Goal: Task Accomplishment & Management: Manage account settings

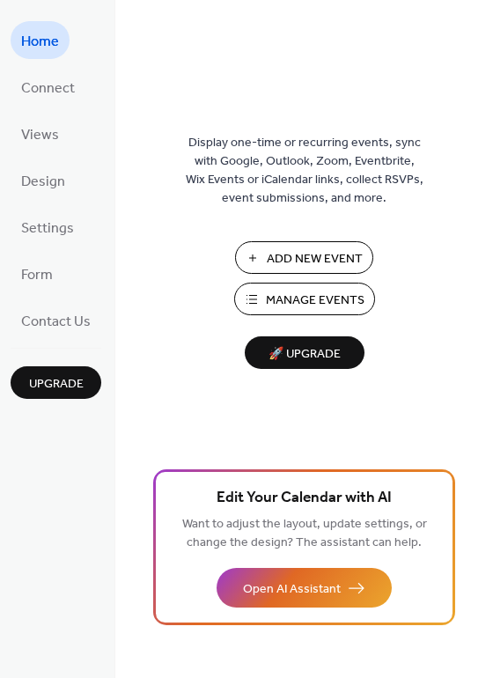
click at [311, 303] on span "Manage Events" at bounding box center [315, 300] width 99 height 18
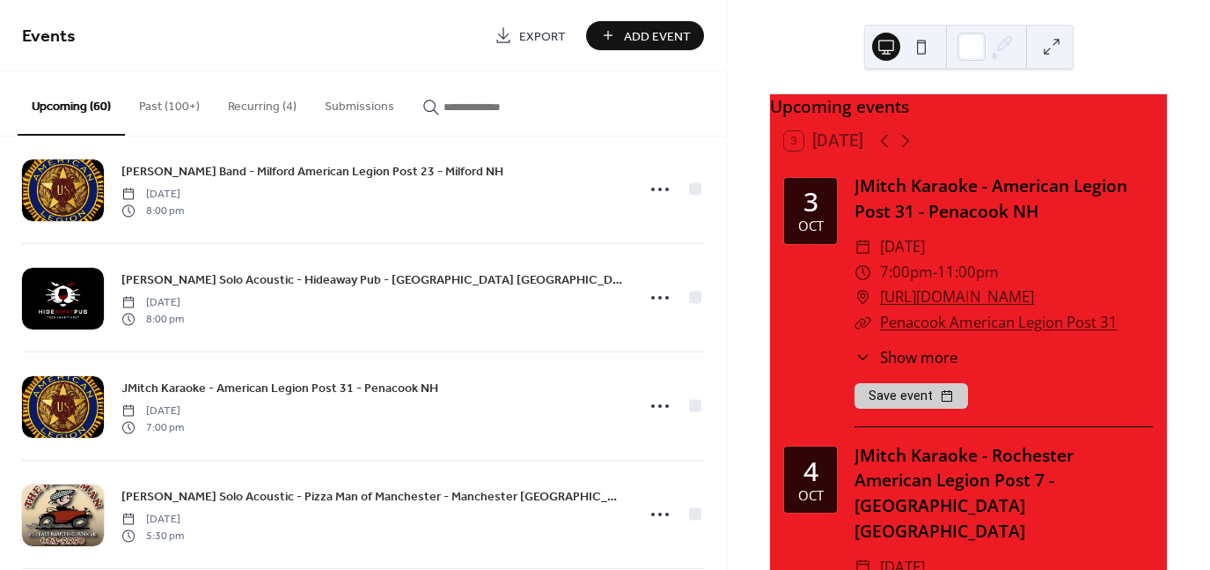
scroll to position [264, 0]
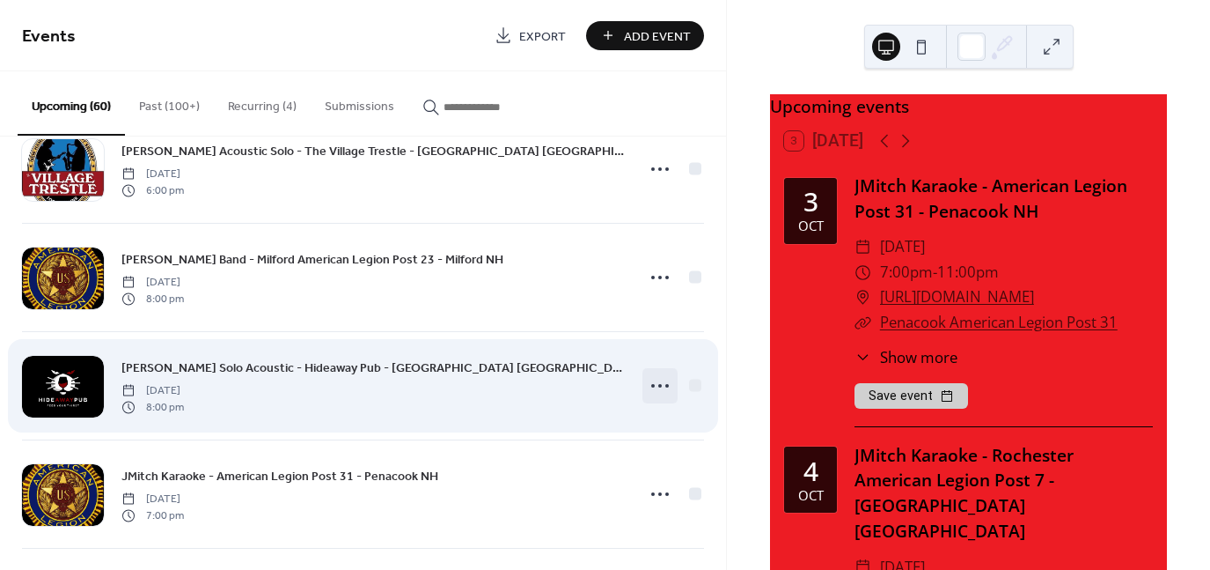
click at [653, 379] on icon at bounding box center [660, 386] width 28 height 28
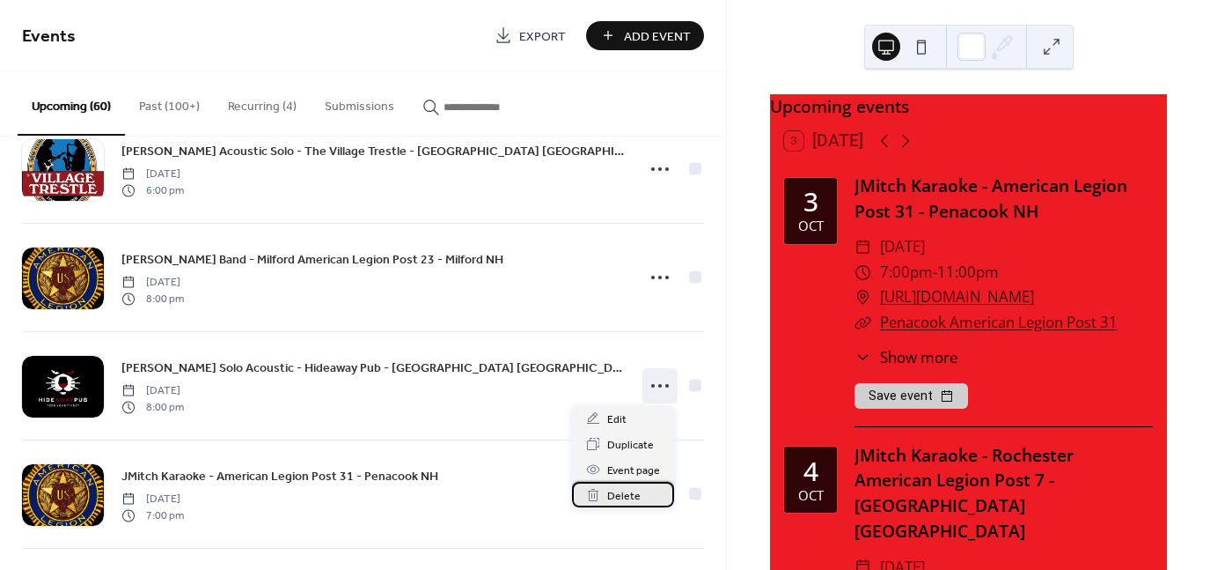
click at [629, 492] on span "Delete" at bounding box center [623, 496] width 33 height 18
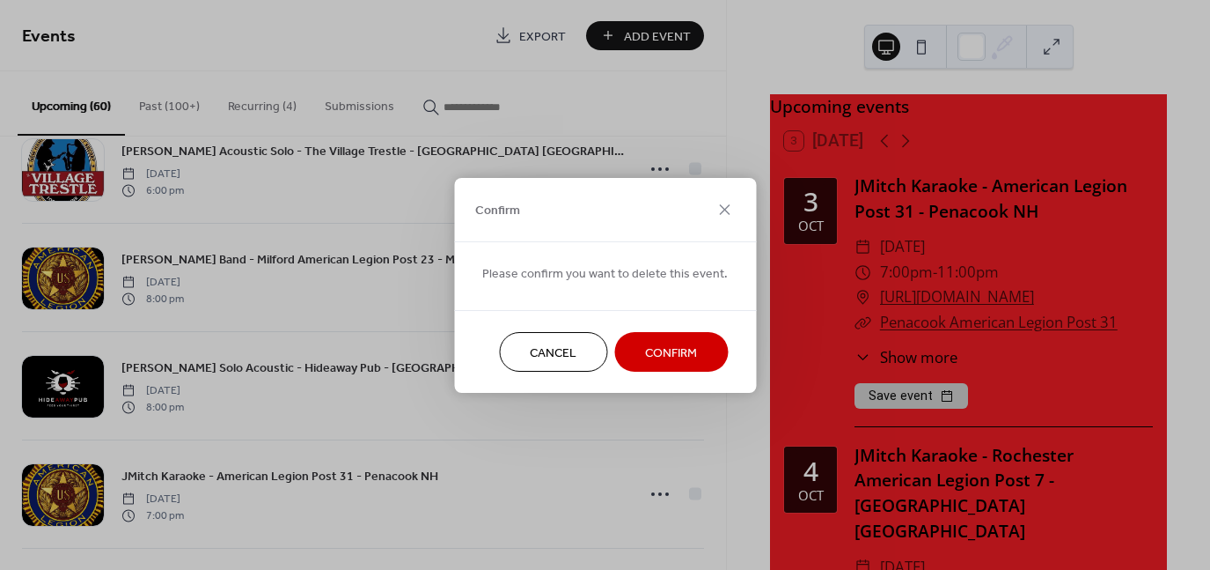
click at [673, 354] on span "Confirm" at bounding box center [671, 352] width 52 height 18
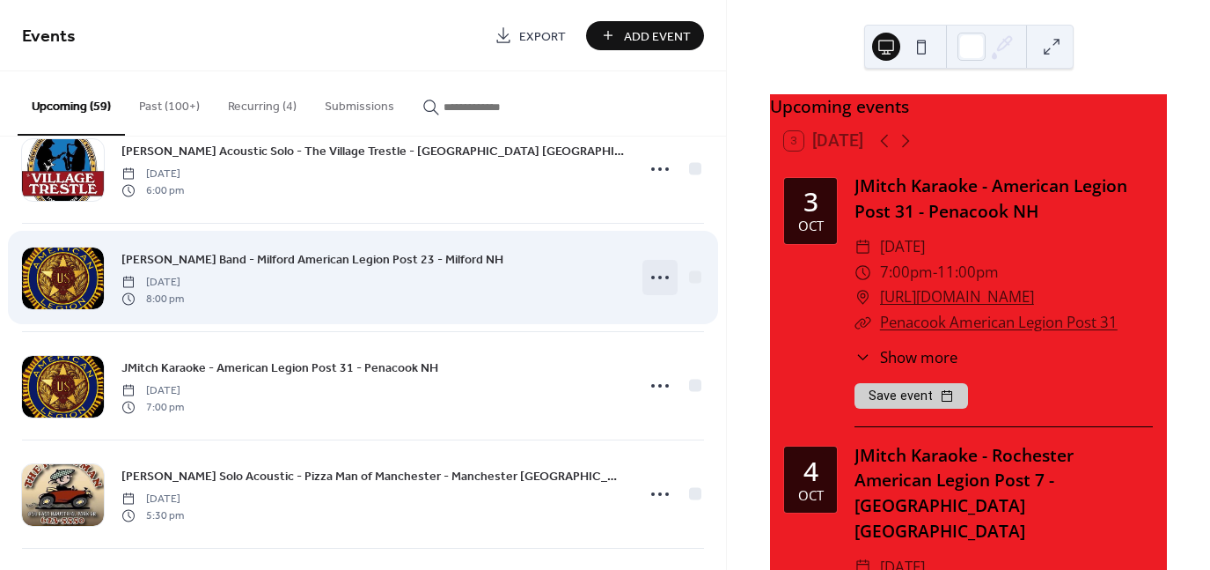
click at [652, 276] on icon at bounding box center [660, 277] width 28 height 28
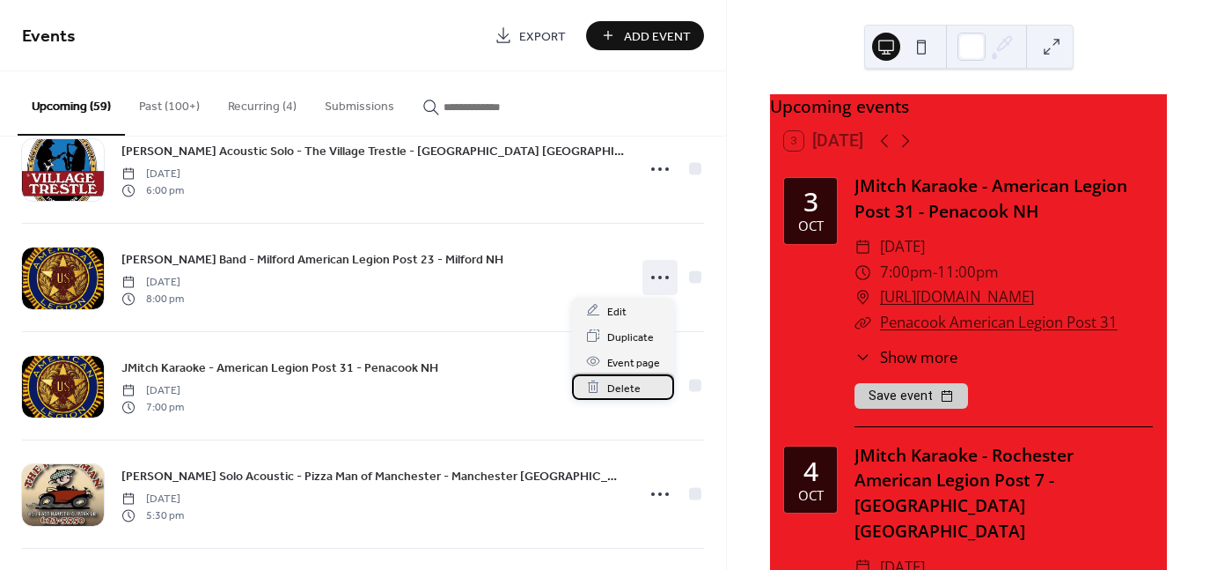
click at [628, 392] on span "Delete" at bounding box center [623, 388] width 33 height 18
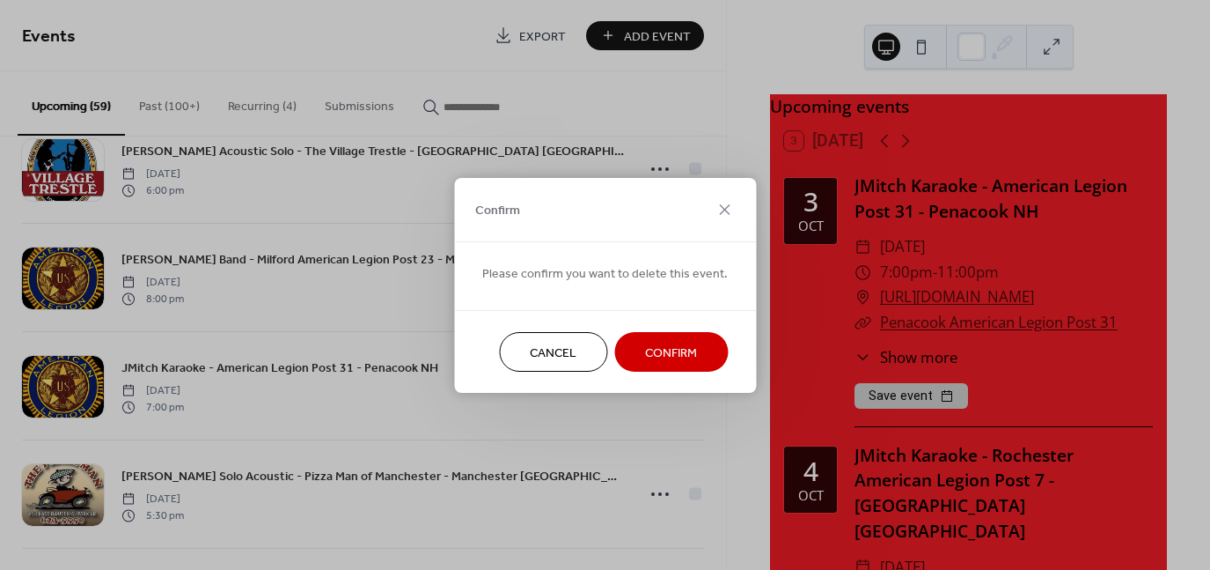
click at [671, 347] on span "Confirm" at bounding box center [671, 352] width 52 height 18
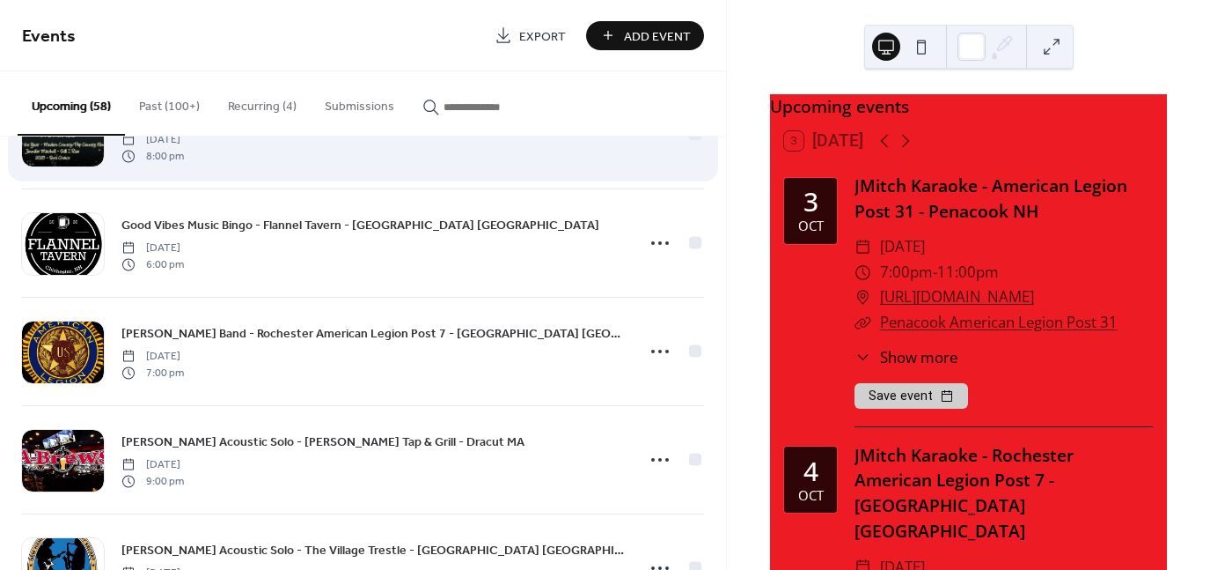
scroll to position [792, 0]
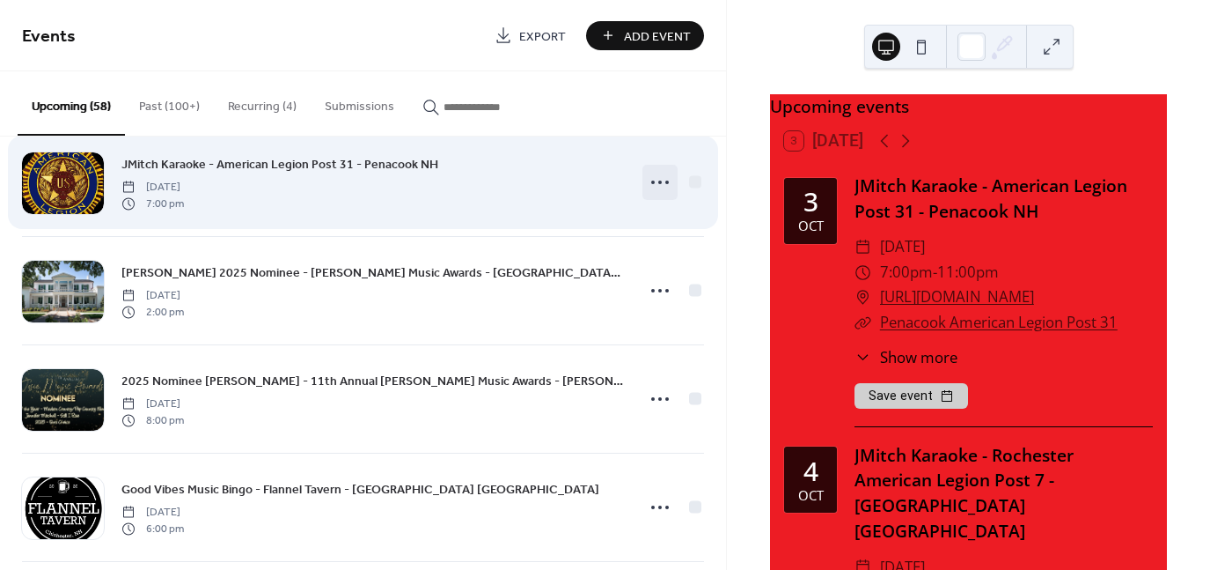
click at [651, 182] on icon at bounding box center [660, 182] width 28 height 28
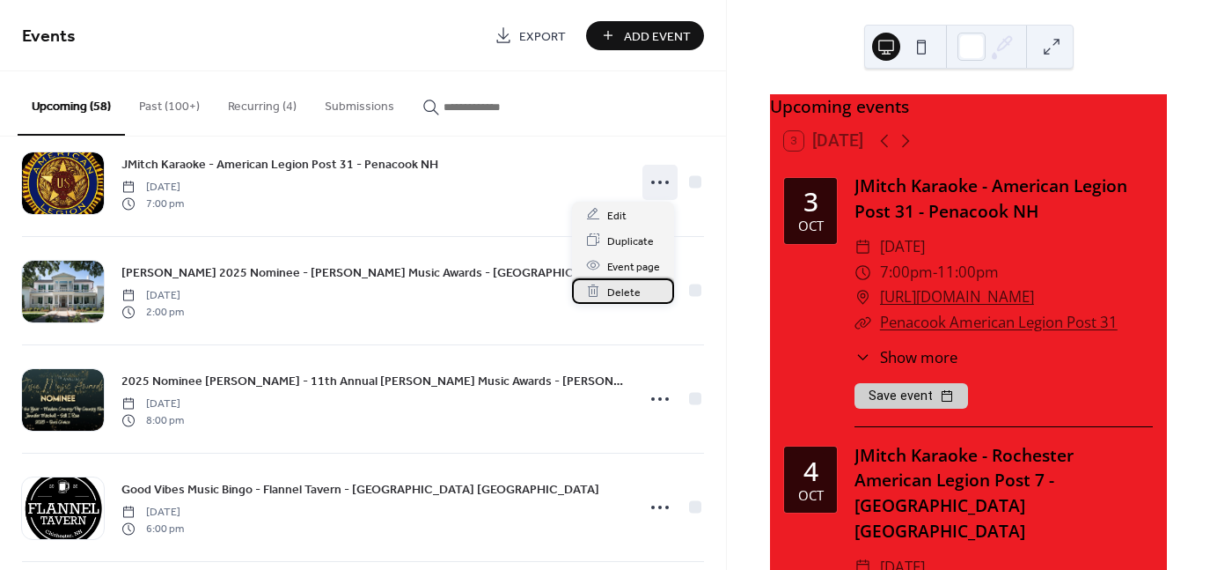
click at [613, 297] on span "Delete" at bounding box center [623, 292] width 33 height 18
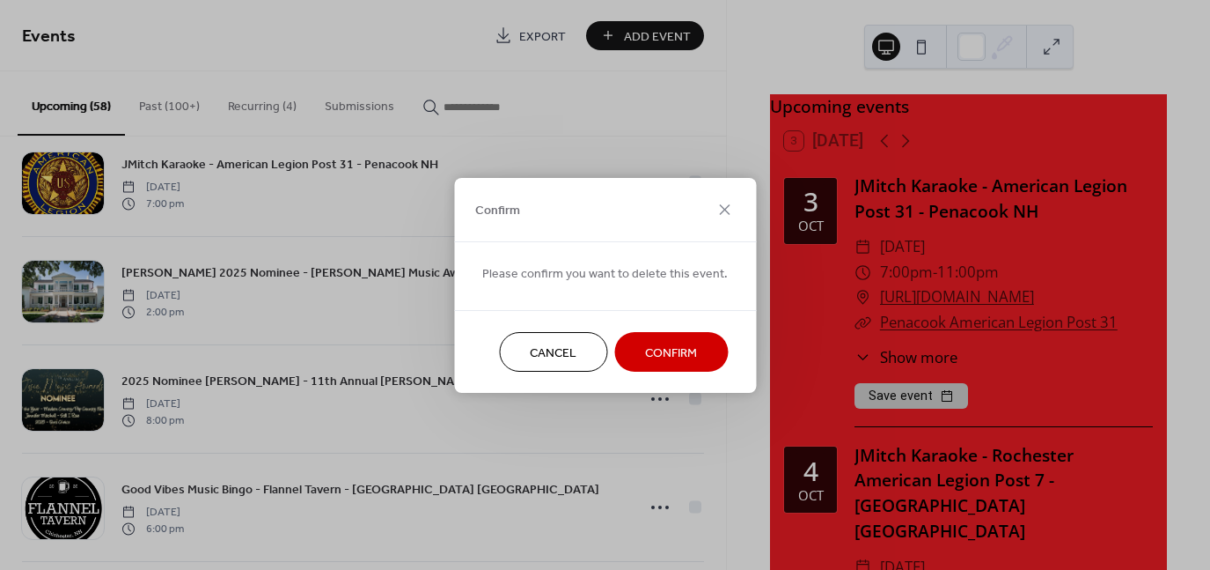
click at [682, 348] on span "Confirm" at bounding box center [671, 352] width 52 height 18
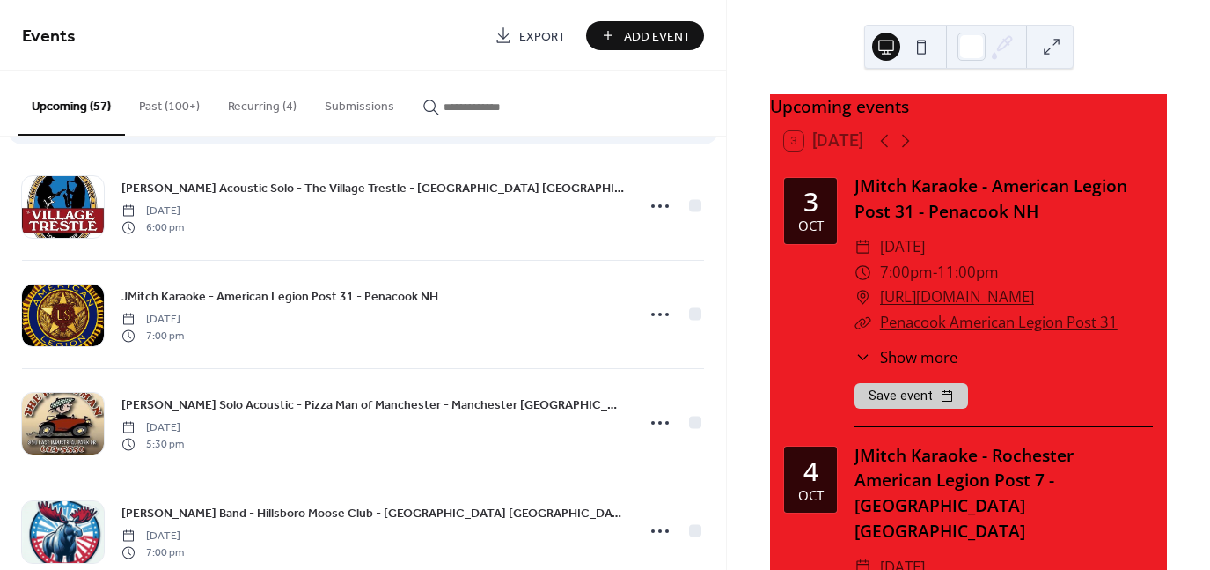
scroll to position [0, 0]
